Goal: Task Accomplishment & Management: Manage account settings

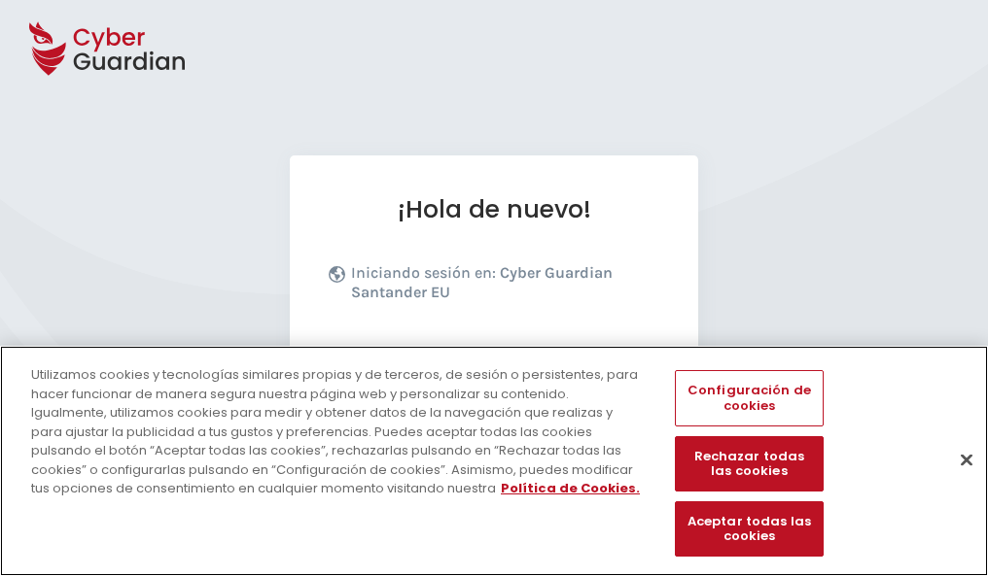
scroll to position [238, 0]
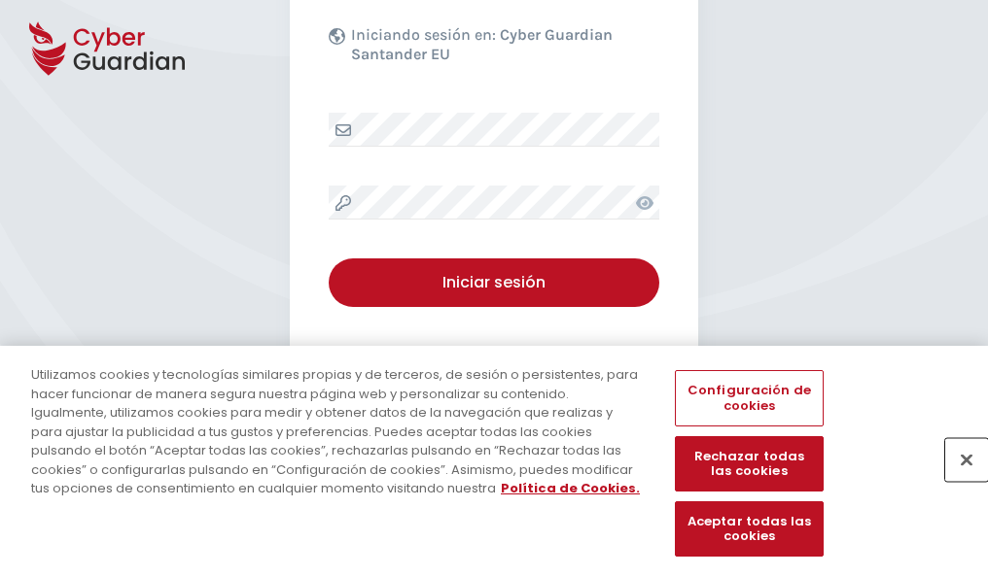
click at [956, 480] on button "Cerrar" at bounding box center [966, 459] width 43 height 43
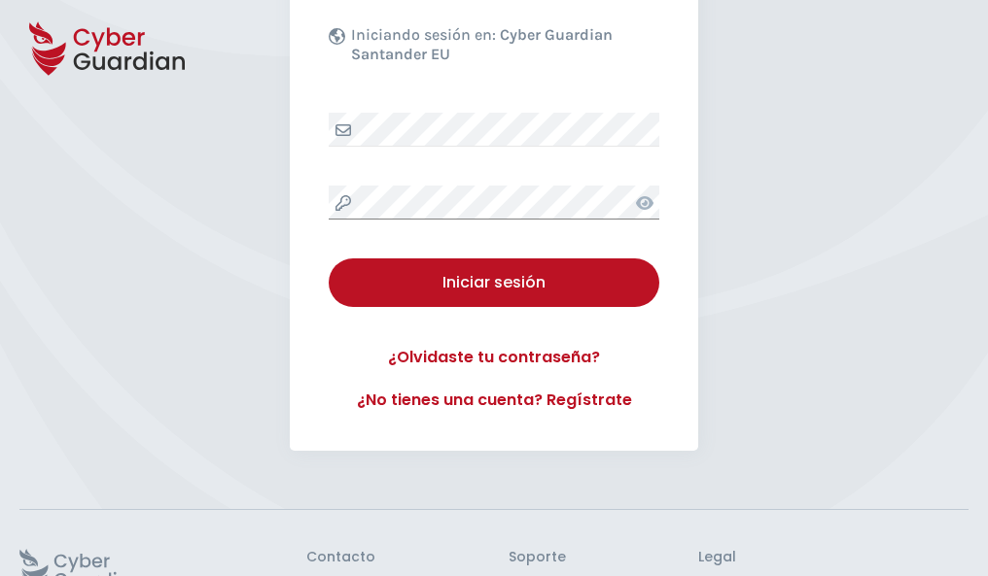
scroll to position [378, 0]
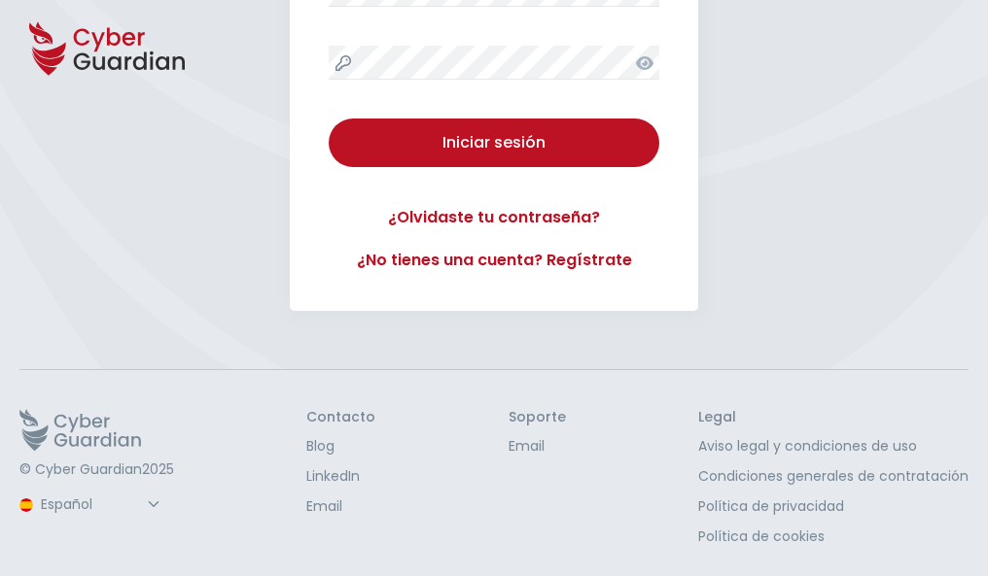
click at [329, 119] on button "Iniciar sesión" at bounding box center [494, 143] width 330 height 49
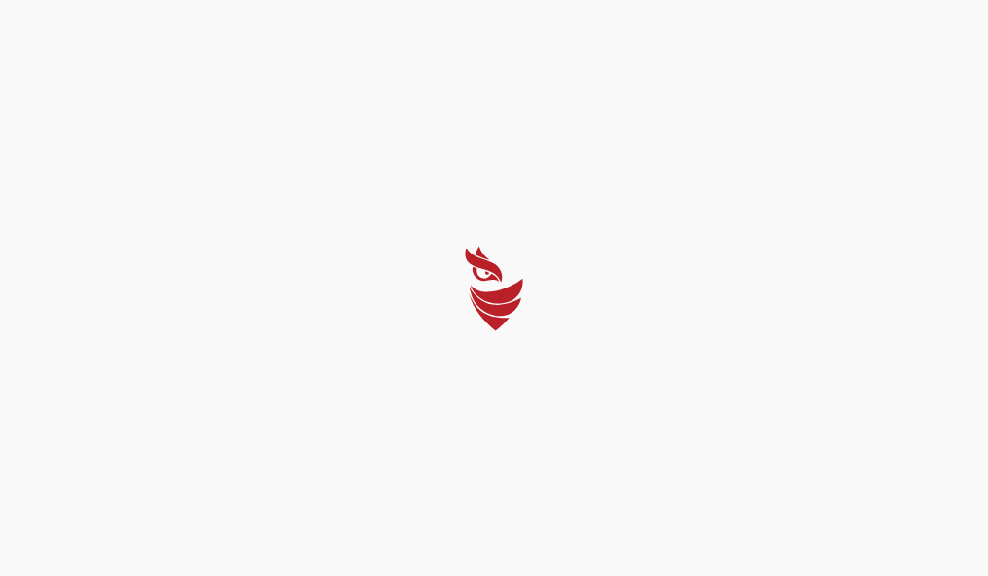
scroll to position [0, 0]
select select "English"
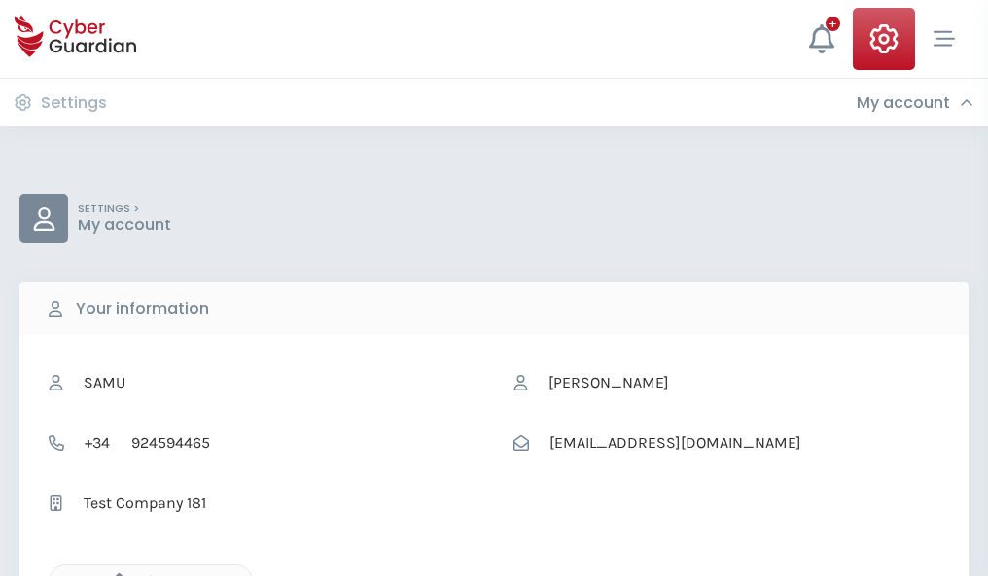
click at [114, 574] on icon "button" at bounding box center [114, 582] width 17 height 17
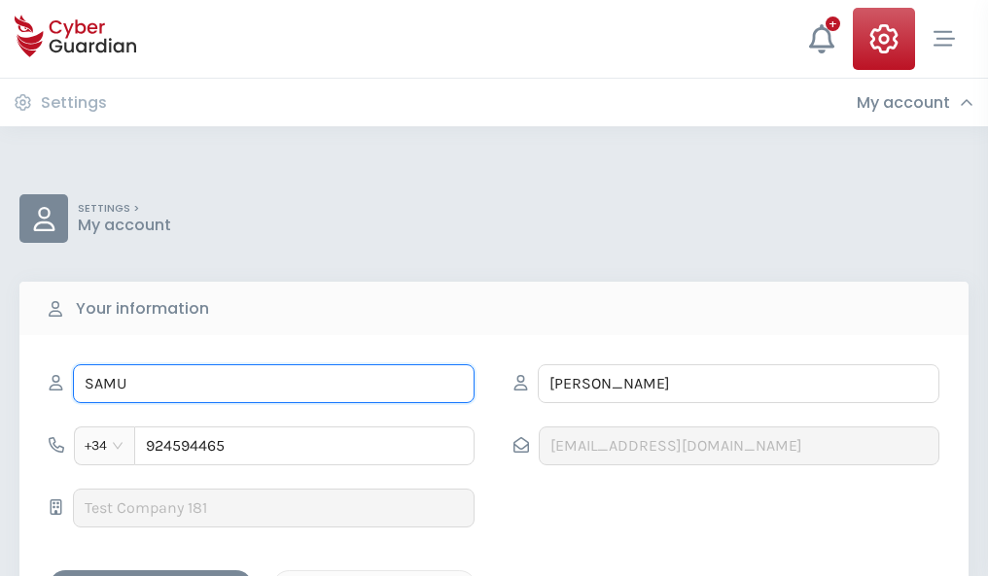
click at [273, 384] on input "SAMU" at bounding box center [273, 384] width 401 height 39
type input "S"
type input "Anselma"
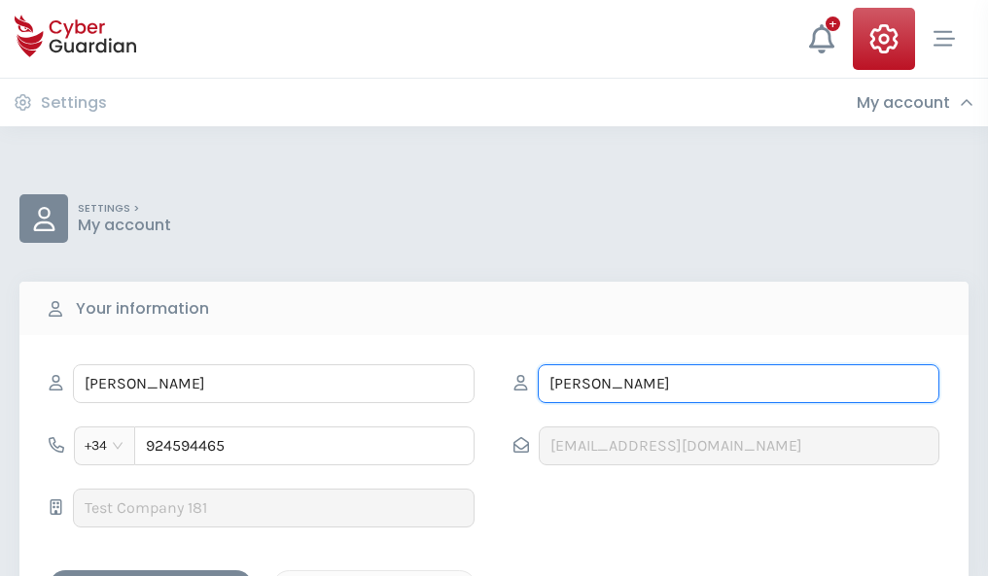
click at [738, 384] on input "CALDERON" at bounding box center [738, 384] width 401 height 39
type input "C"
type input "Murillo"
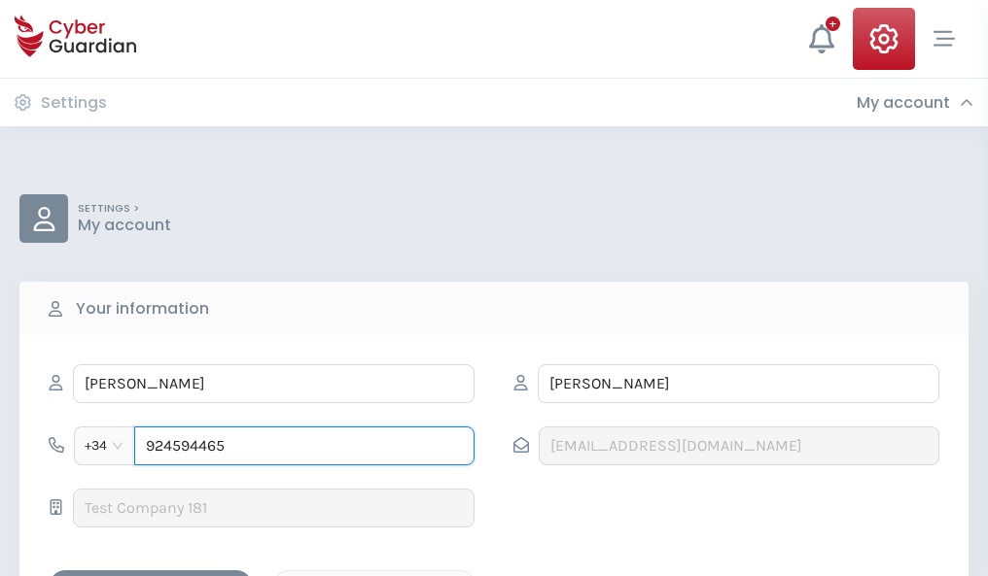
click at [304, 446] on input "924594465" at bounding box center [304, 446] width 340 height 39
type input "9"
type input "972884750"
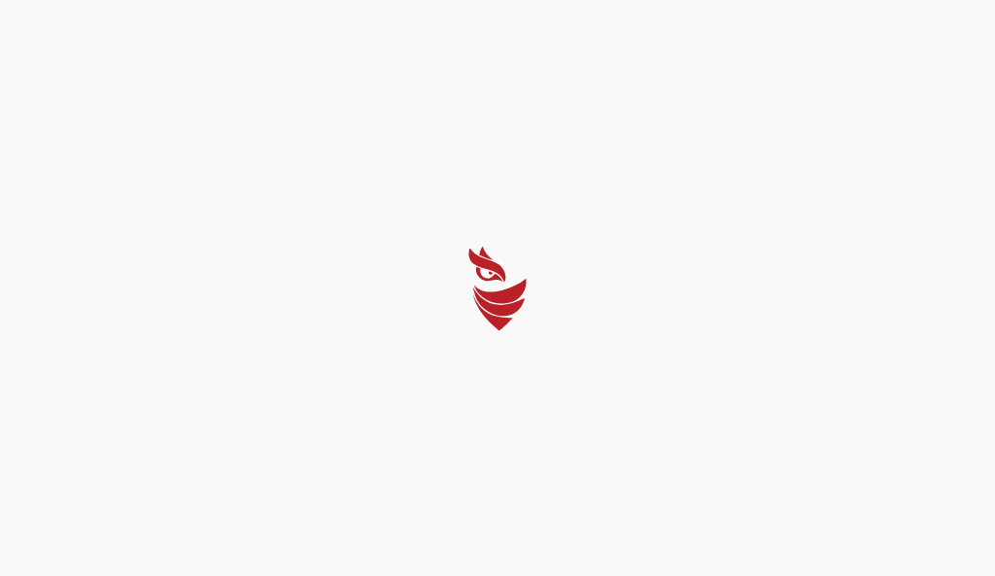
select select "English"
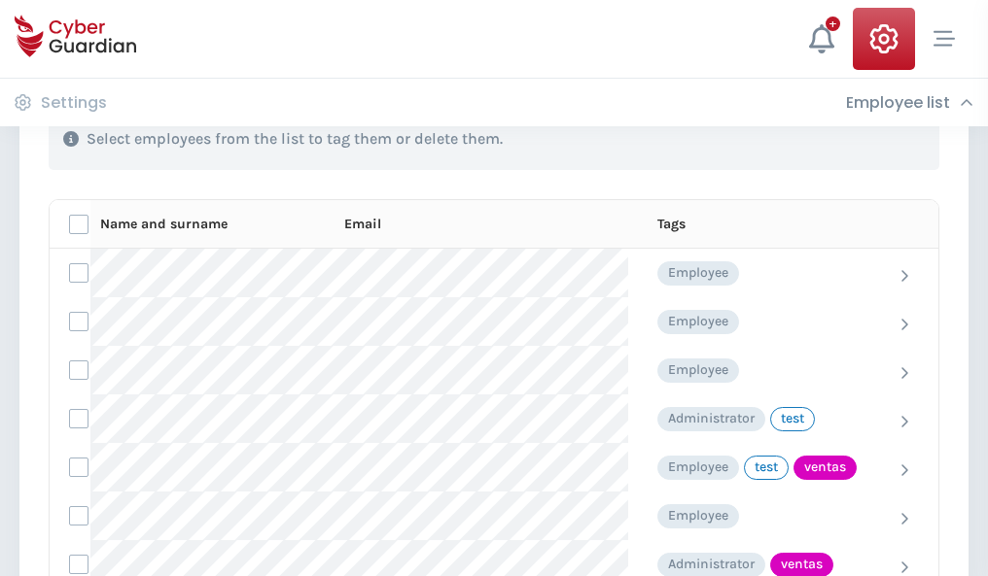
scroll to position [881, 0]
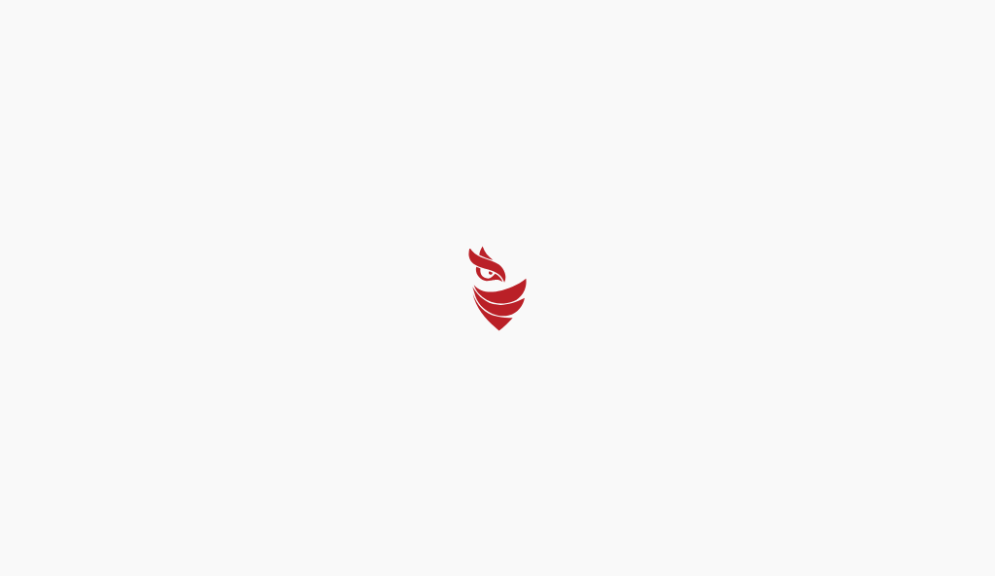
select select "English"
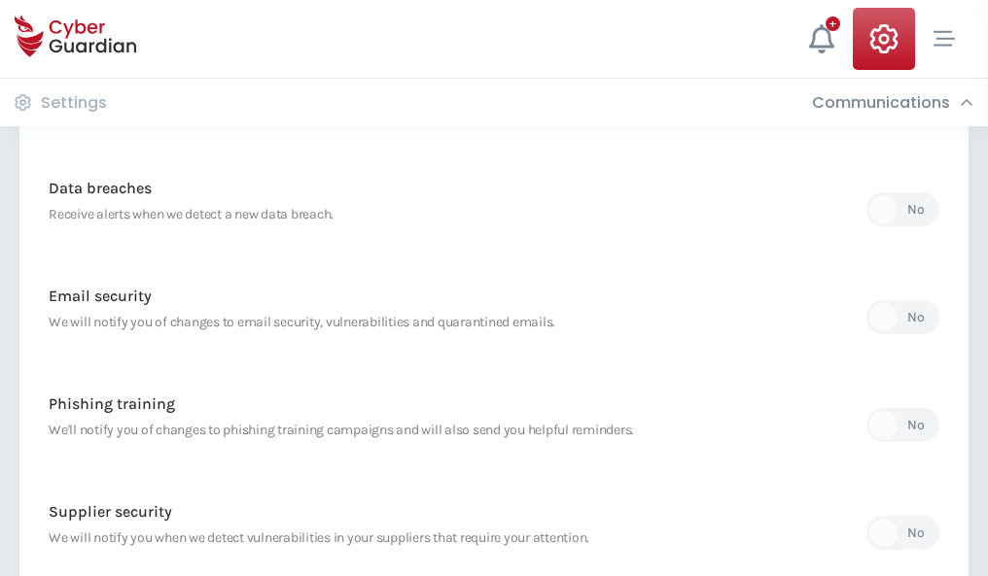
scroll to position [1024, 0]
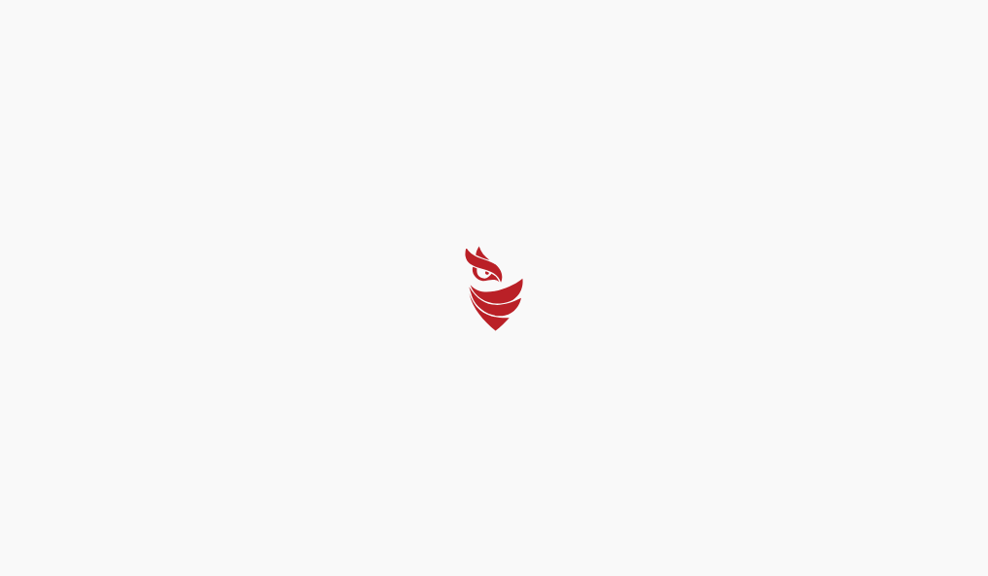
select select "English"
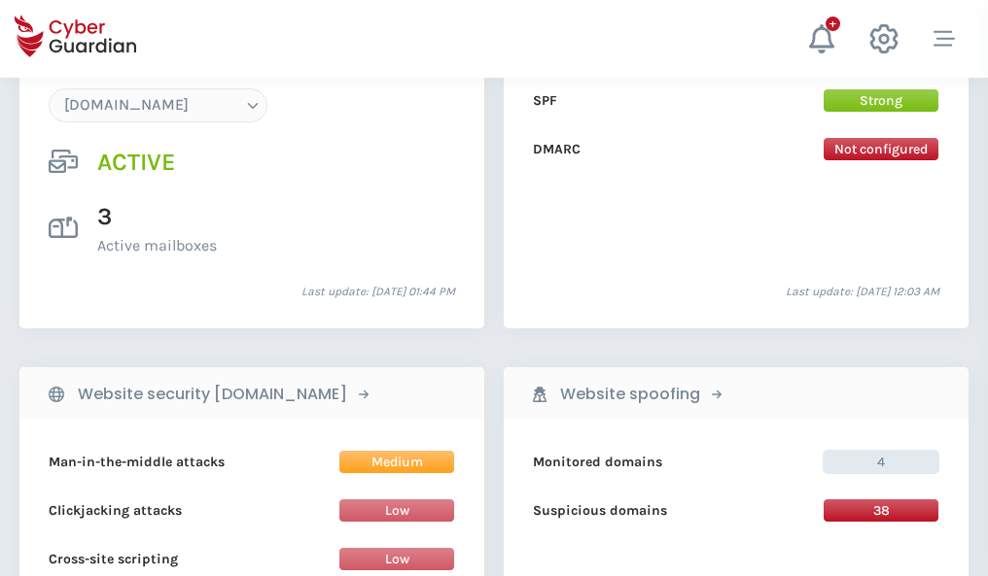
scroll to position [2070, 0]
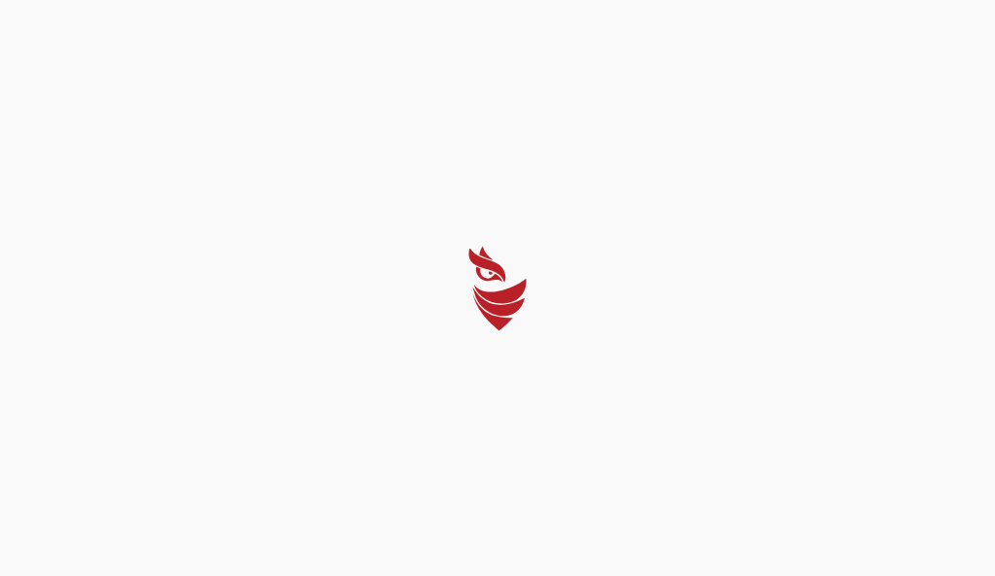
select select "English"
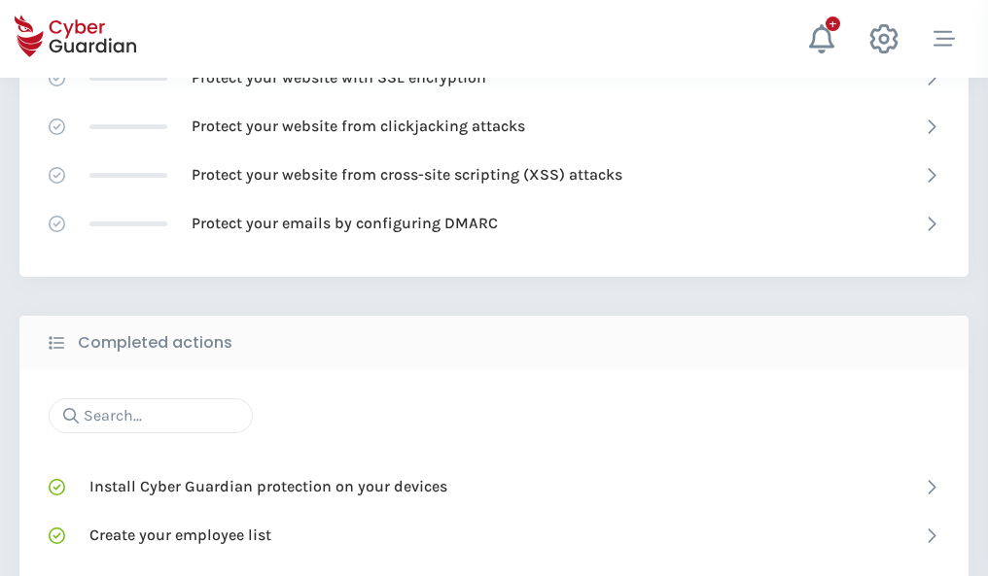
scroll to position [1295, 0]
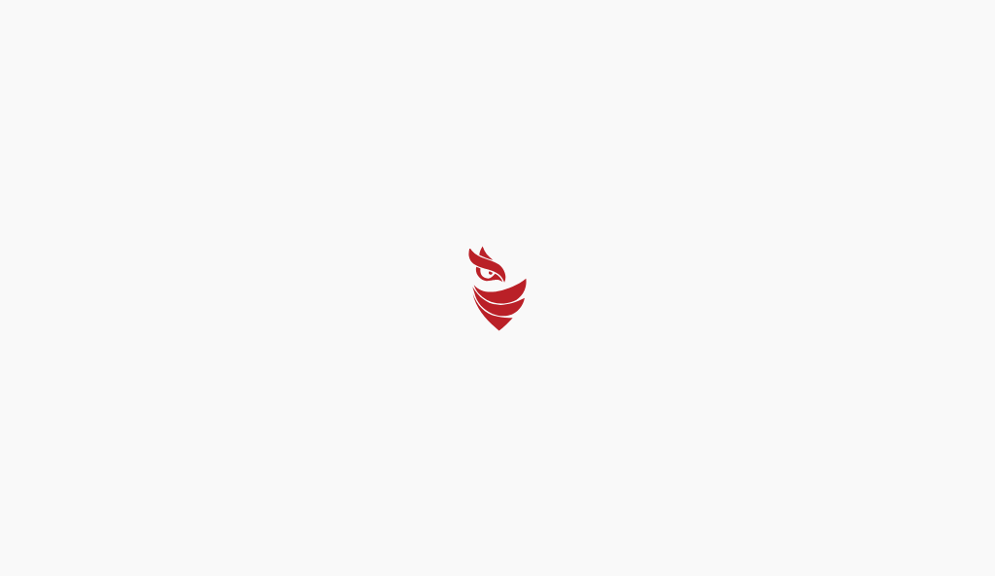
select select "English"
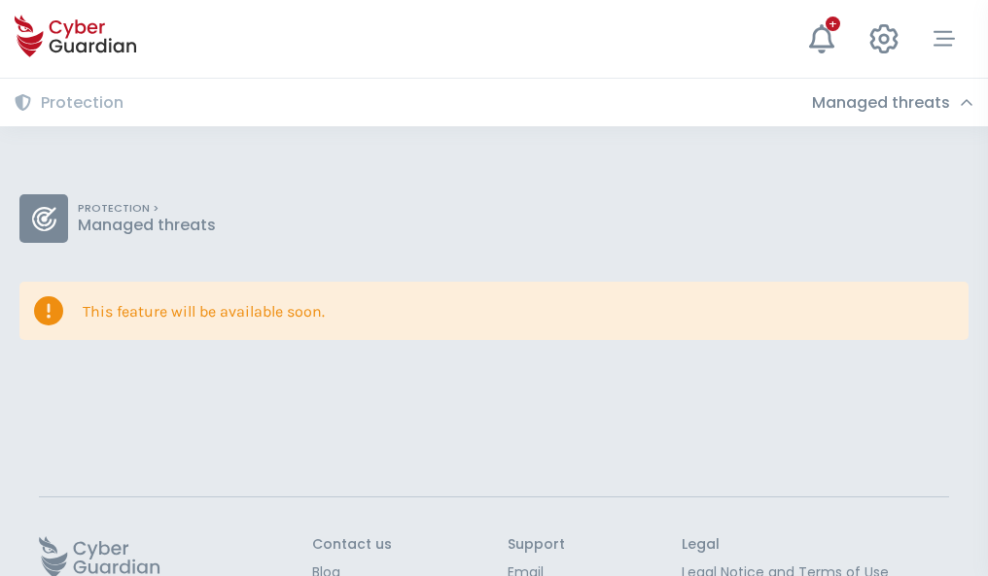
scroll to position [126, 0]
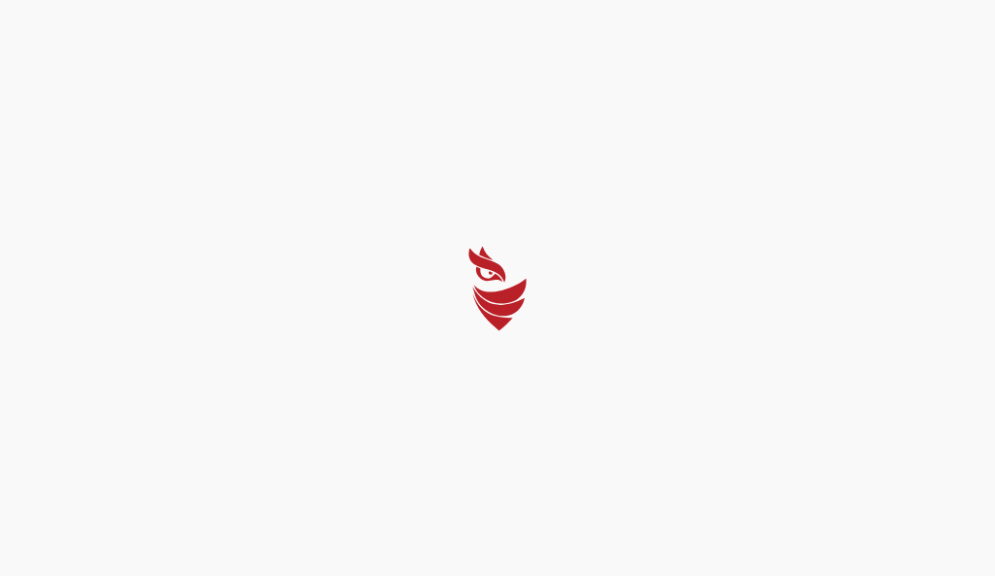
select select "English"
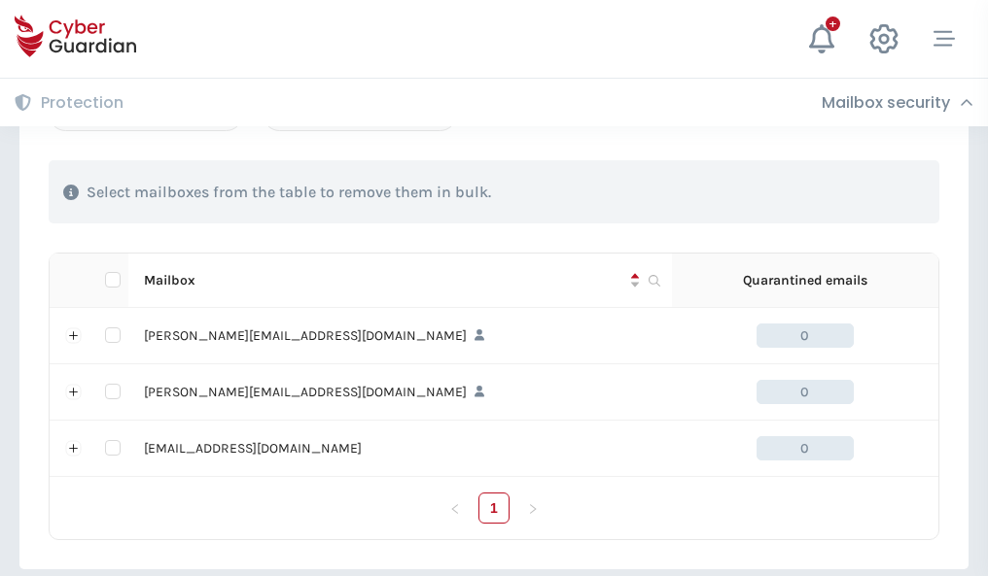
scroll to position [901, 0]
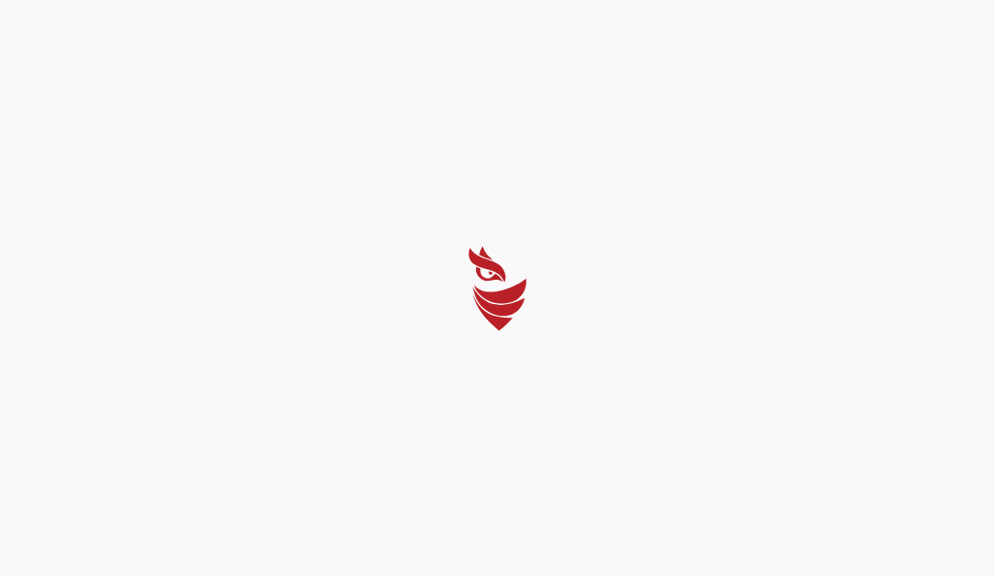
select select "English"
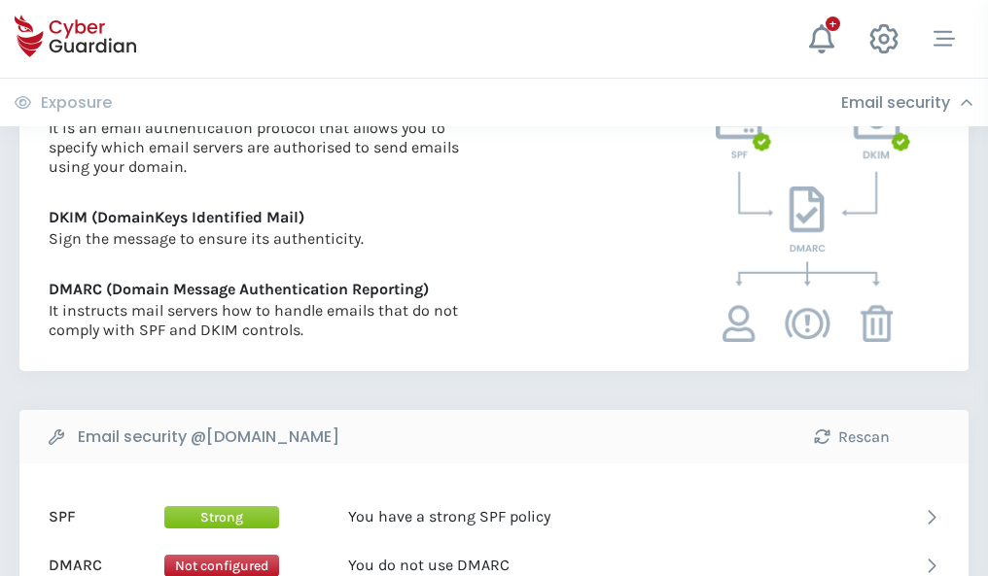
scroll to position [1049, 0]
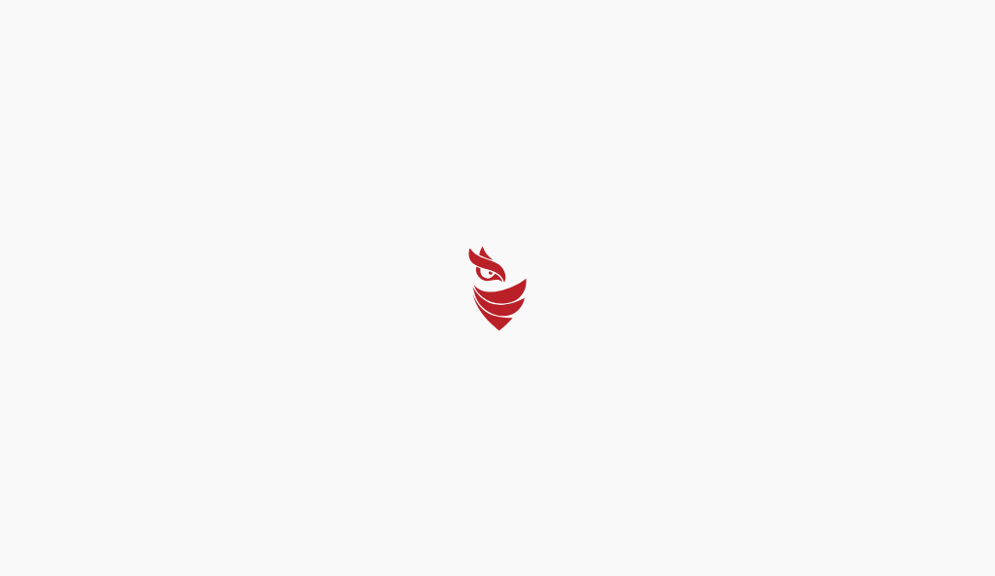
select select "English"
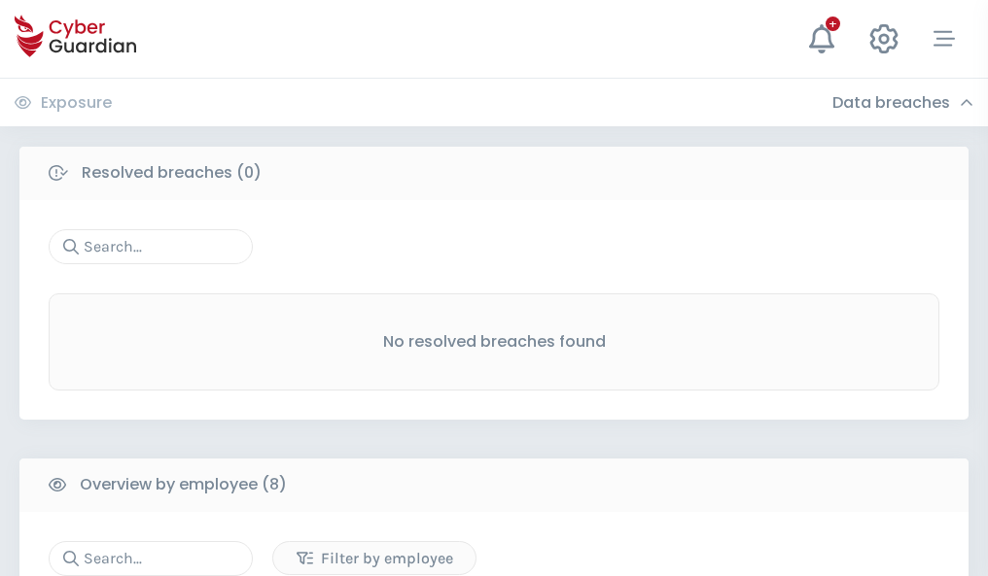
scroll to position [1656, 0]
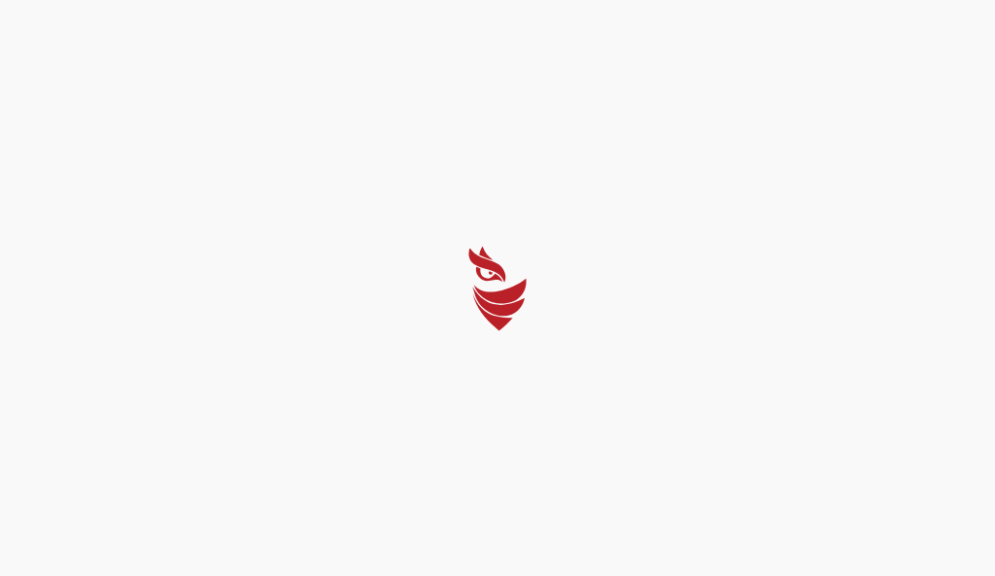
select select "English"
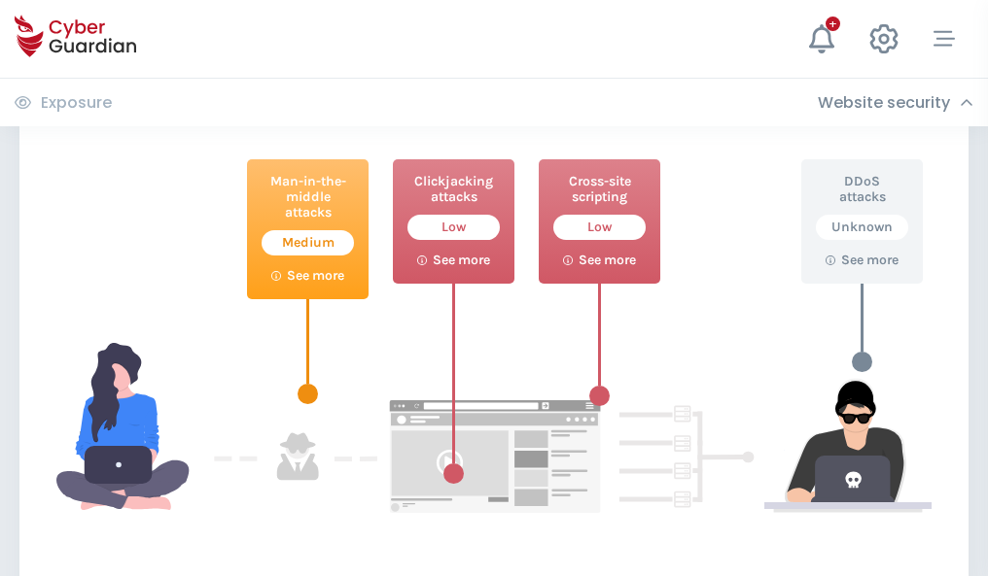
scroll to position [1059, 0]
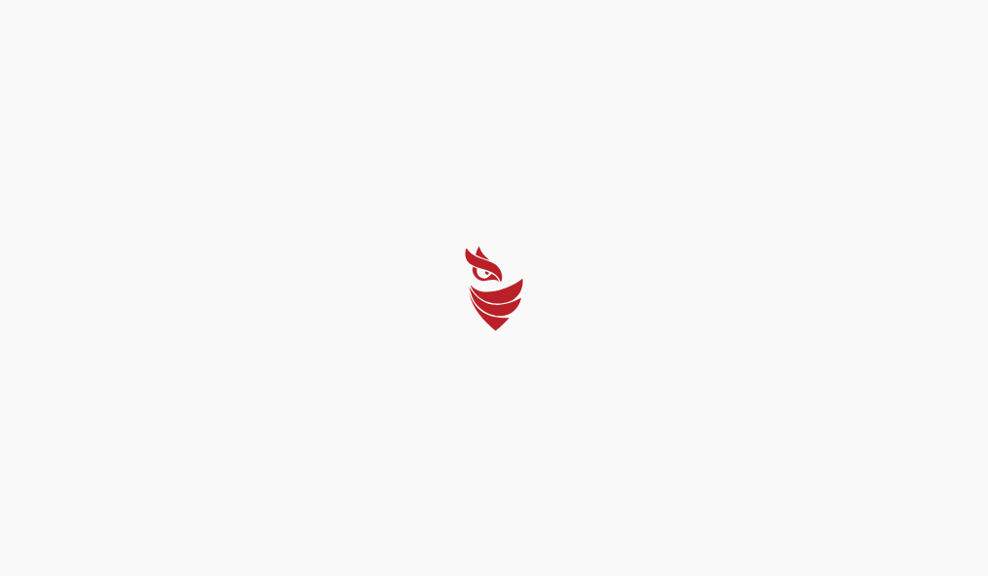
select select "English"
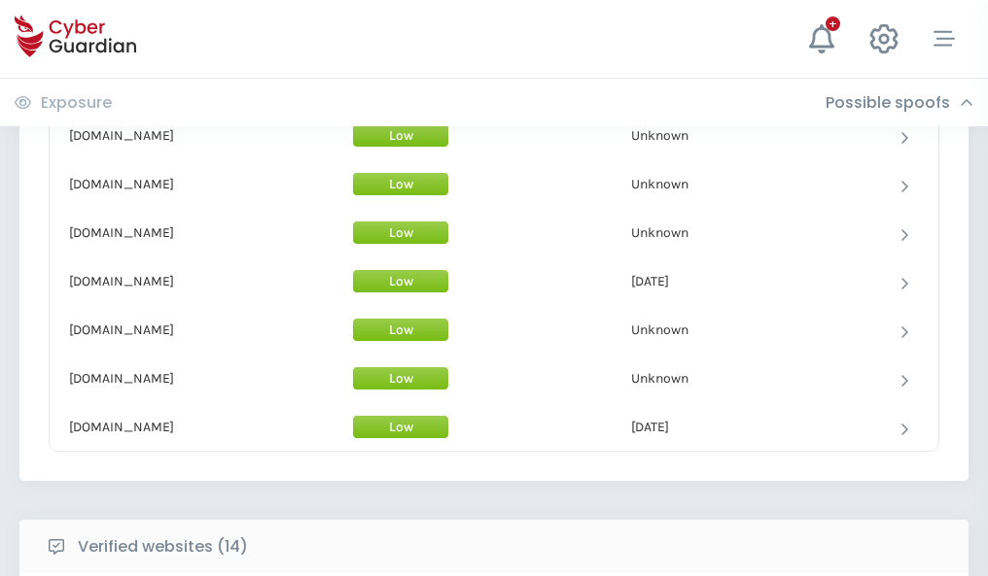
scroll to position [1895, 0]
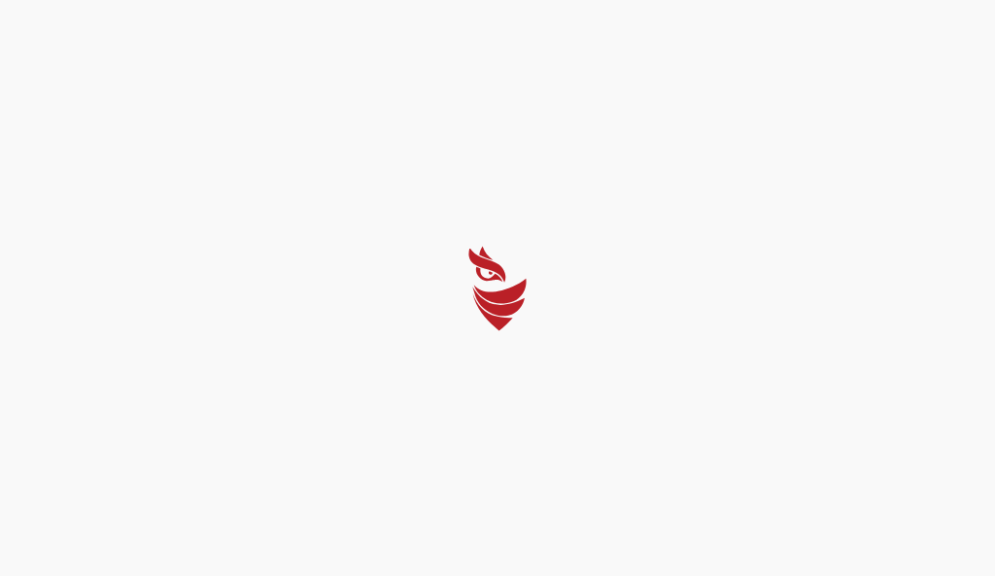
select select "English"
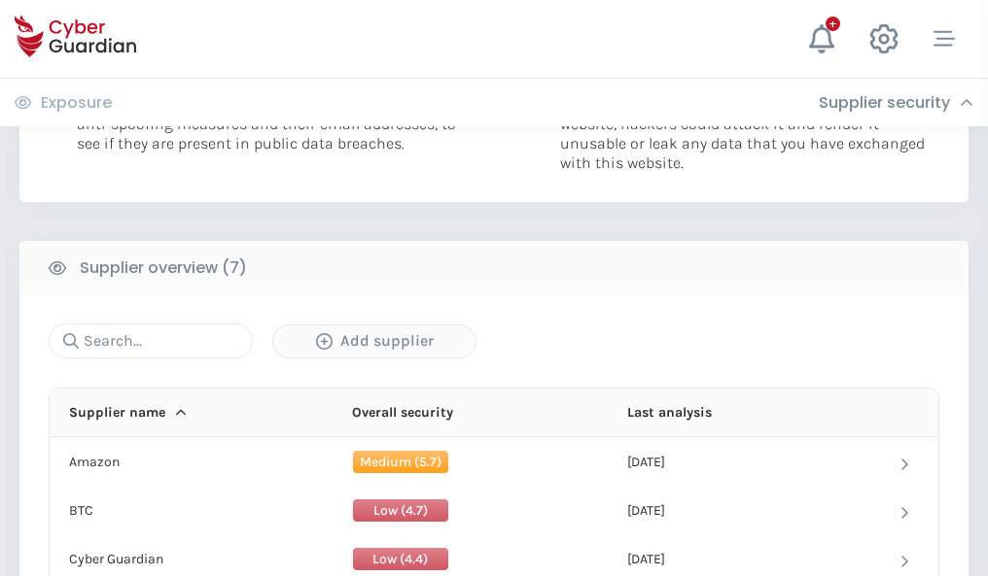
scroll to position [1259, 0]
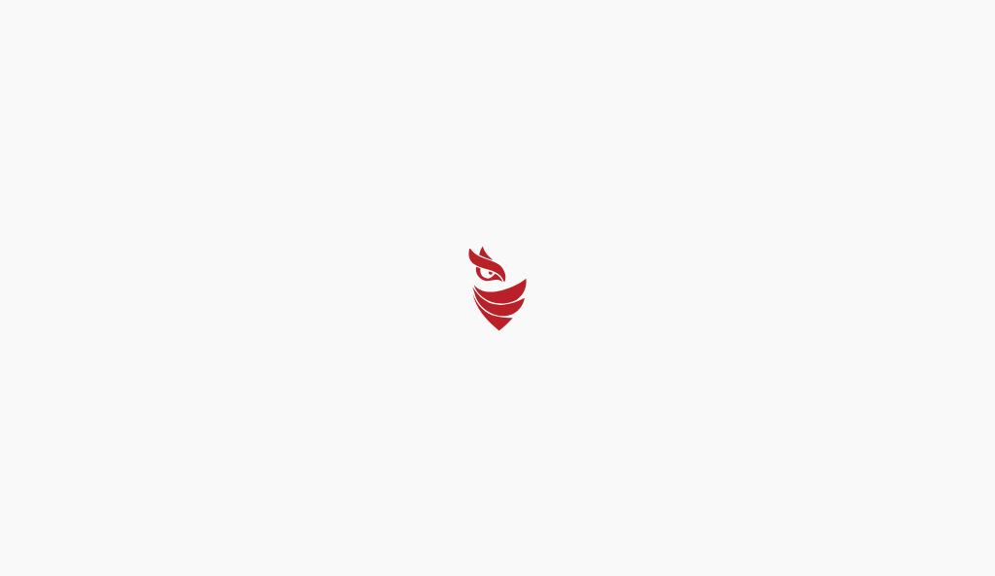
select select "English"
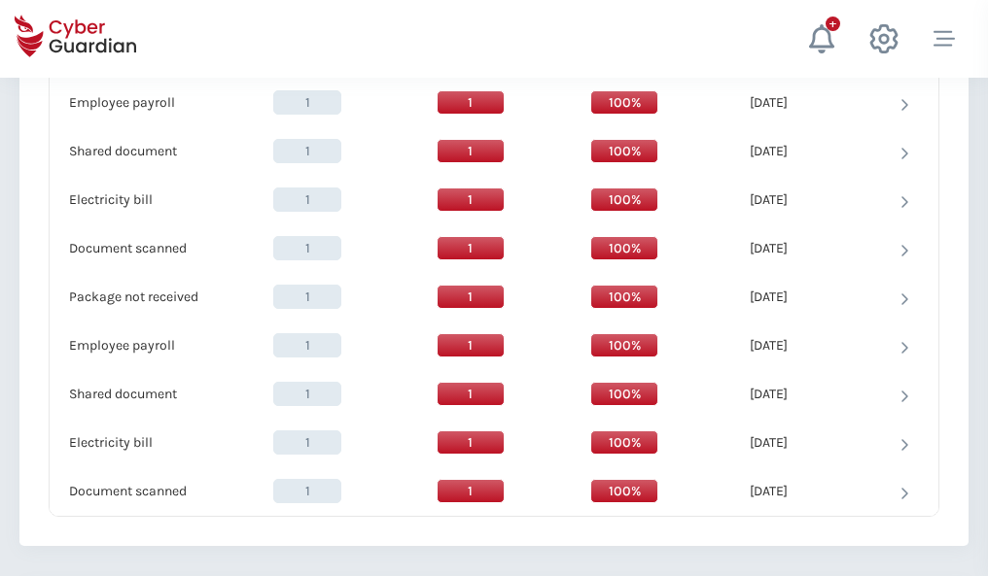
scroll to position [1992, 0]
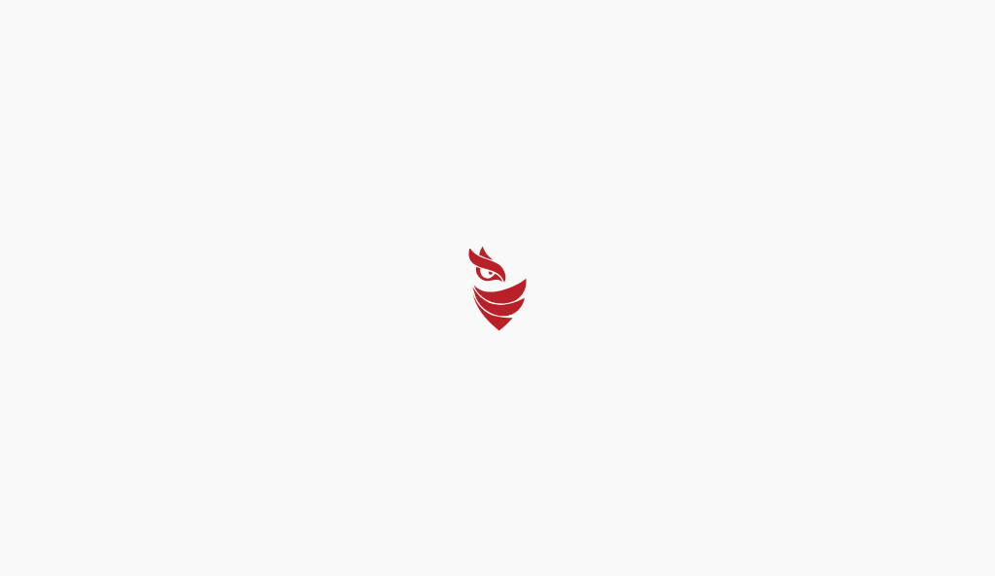
select select "English"
